Goal: Information Seeking & Learning: Learn about a topic

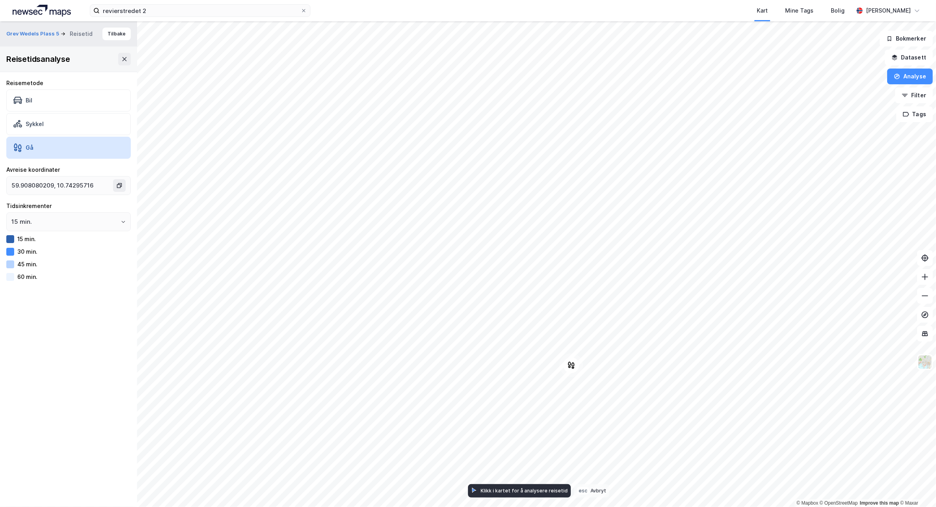
type input "59.91374923124229, 10.740154602153694"
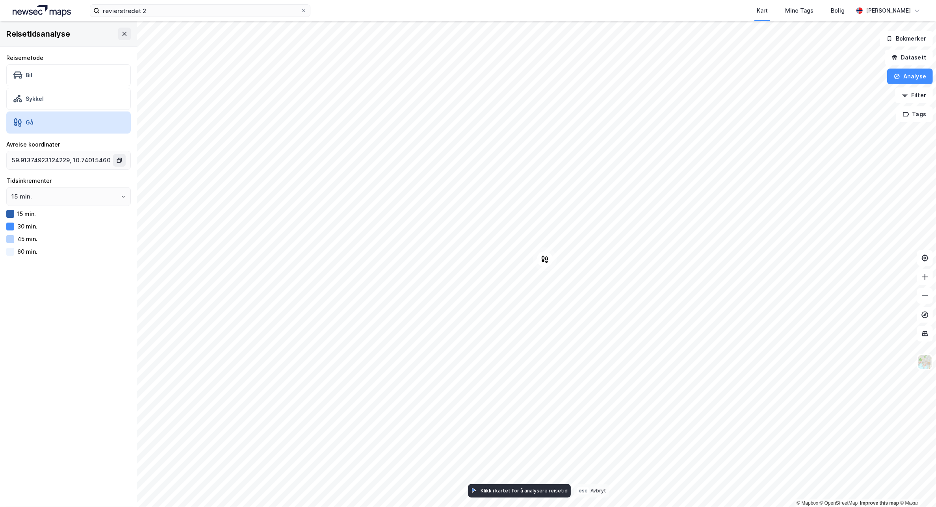
click at [20, 216] on div "15 min." at bounding box center [26, 213] width 19 height 7
click at [86, 34] on div "Reisetidsanalyse" at bounding box center [68, 33] width 137 height 25
click at [81, 82] on div "Bil" at bounding box center [68, 75] width 125 height 22
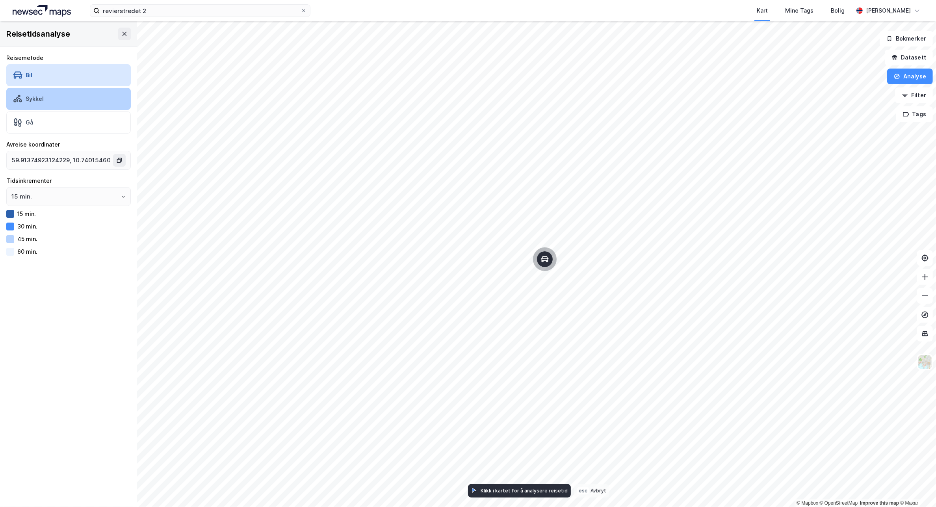
click at [91, 99] on div "Sykkel" at bounding box center [68, 99] width 125 height 22
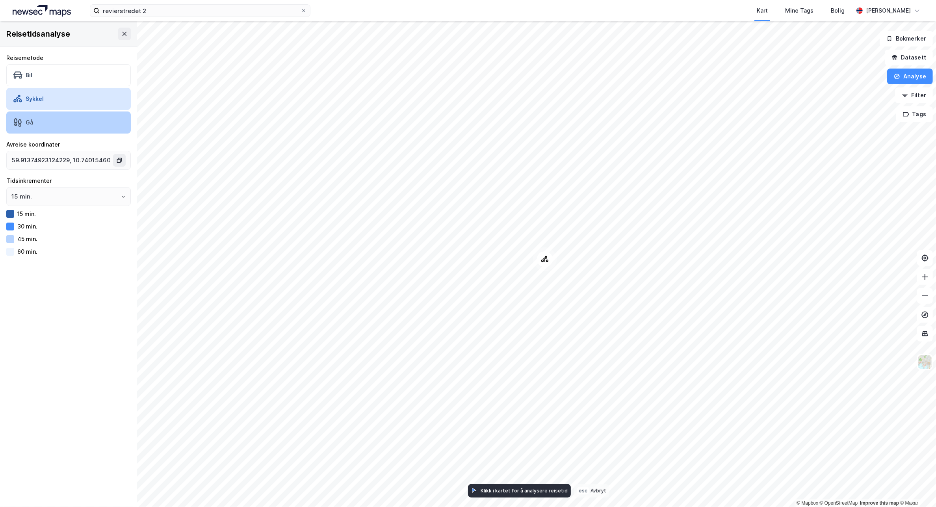
click at [89, 123] on div "Gå" at bounding box center [68, 123] width 125 height 22
click at [919, 91] on button "Filter" at bounding box center [914, 95] width 38 height 16
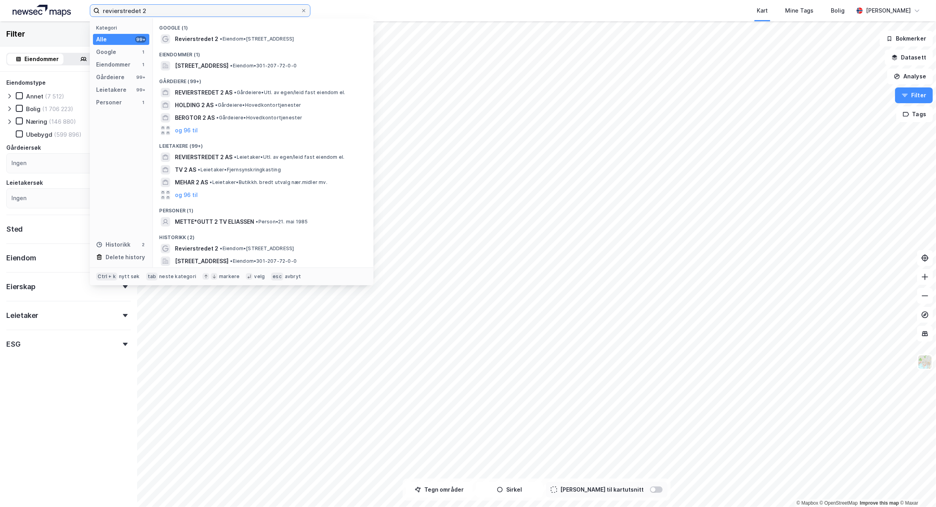
click at [171, 12] on input "revierstredet 2" at bounding box center [200, 11] width 201 height 12
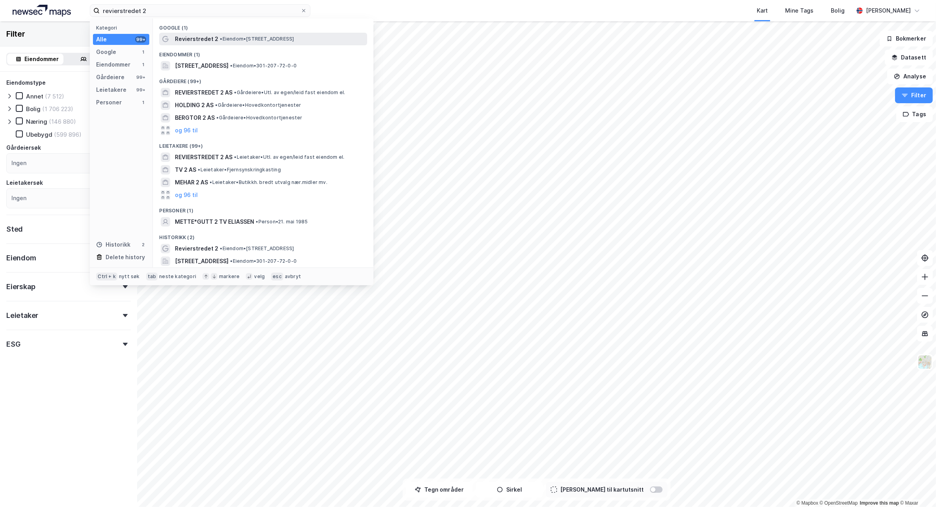
click at [211, 42] on span "Revierstredet 2" at bounding box center [196, 38] width 43 height 9
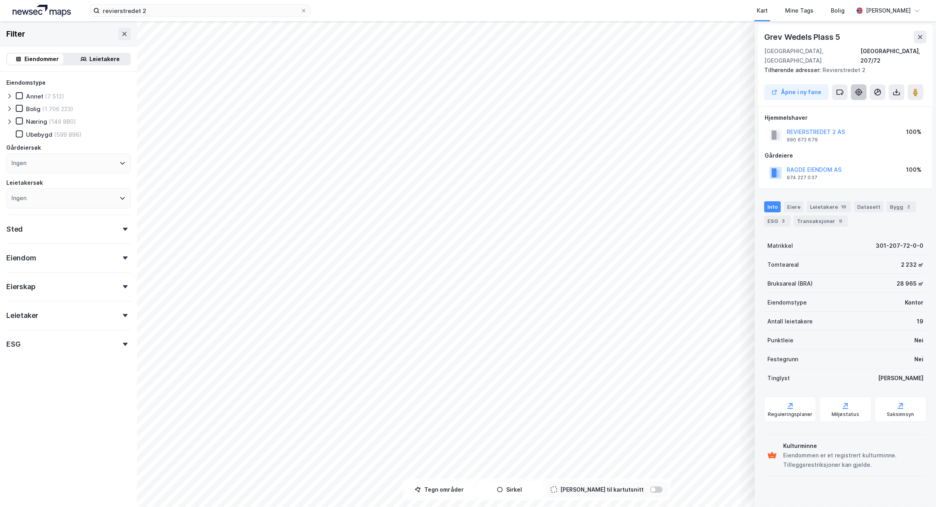
click at [856, 88] on icon at bounding box center [859, 92] width 8 height 8
click at [917, 88] on image at bounding box center [916, 92] width 5 height 8
click at [123, 35] on icon at bounding box center [125, 34] width 4 height 4
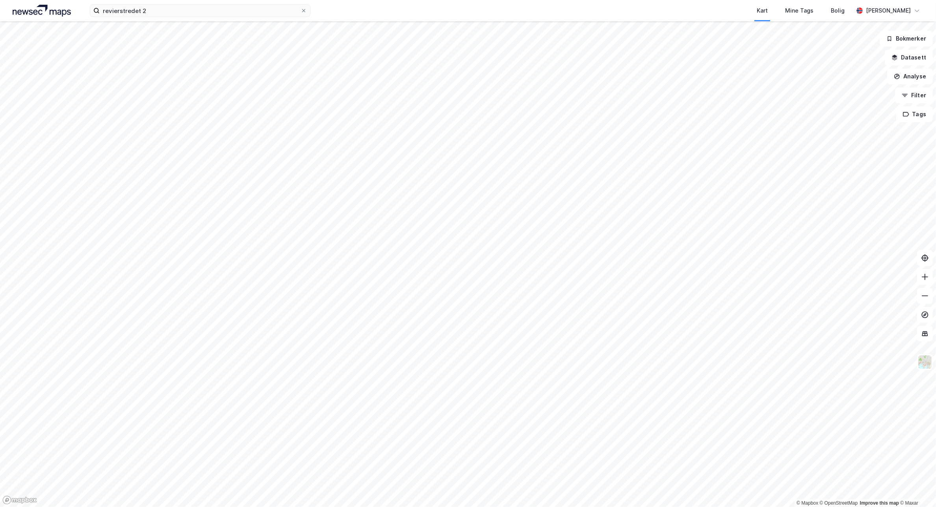
click at [233, 18] on div "revierstredet 2 Kart Mine Tags Bolig [PERSON_NAME]" at bounding box center [468, 10] width 936 height 21
click at [242, 9] on input "revierstredet 2" at bounding box center [200, 11] width 201 height 12
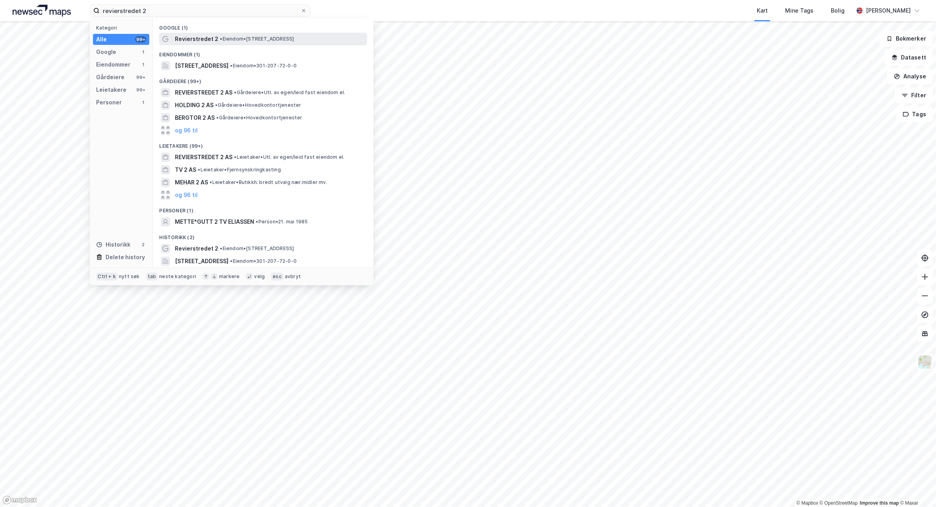
click at [215, 40] on span "Revierstredet 2" at bounding box center [196, 38] width 43 height 9
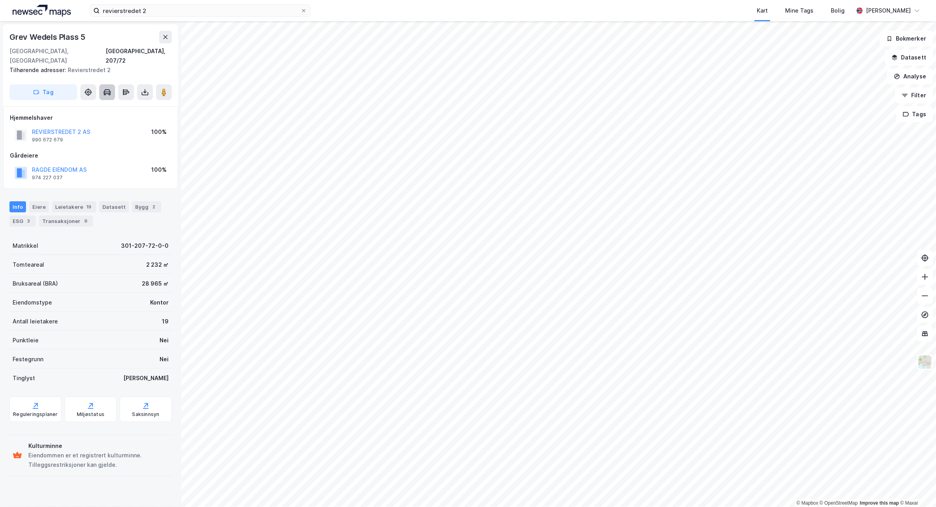
click at [110, 93] on icon at bounding box center [109, 94] width 2 height 2
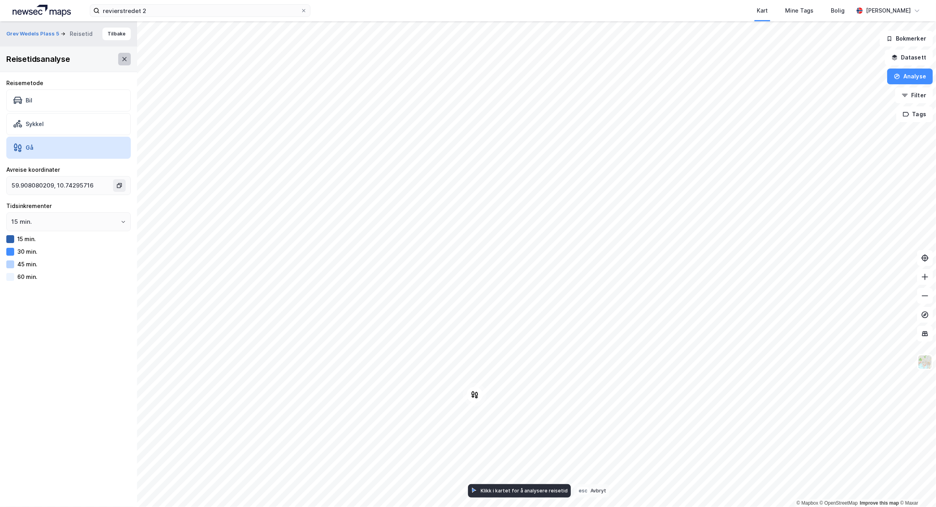
click at [121, 56] on icon at bounding box center [124, 59] width 6 height 6
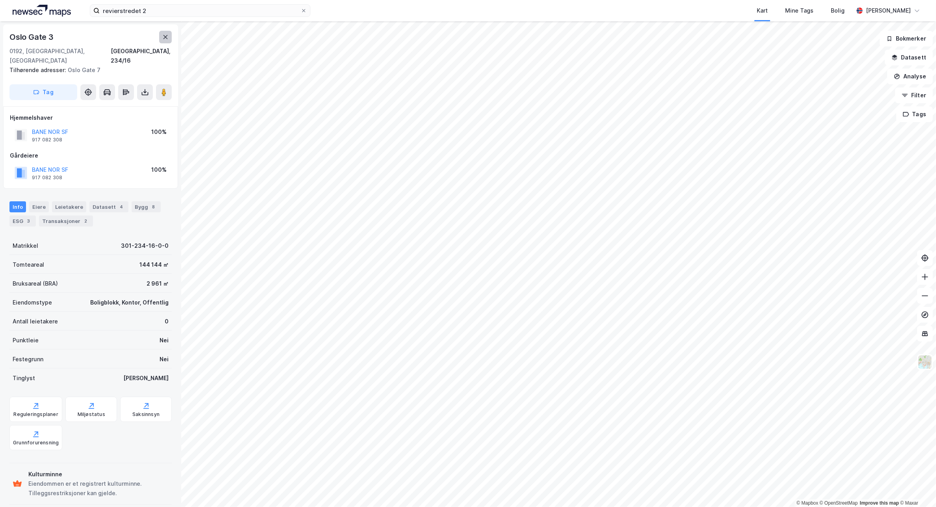
click at [164, 36] on icon at bounding box center [166, 37] width 4 height 4
